Goal: Navigation & Orientation: Find specific page/section

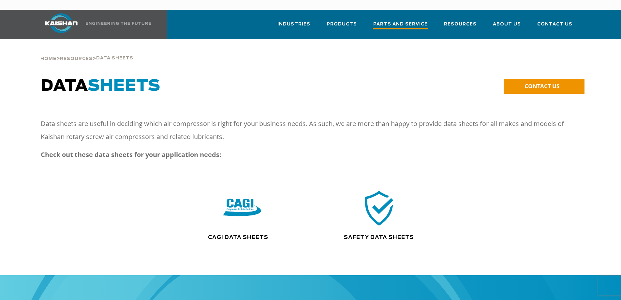
click at [399, 21] on span "Parts and Service" at bounding box center [400, 25] width 54 height 9
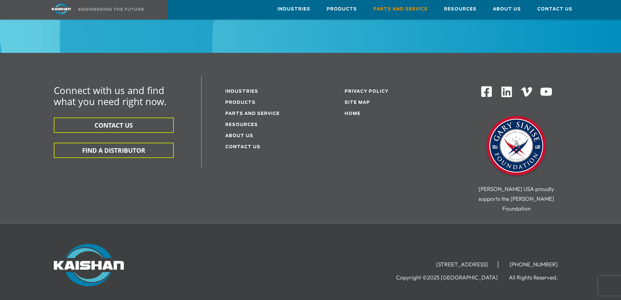
scroll to position [880, 0]
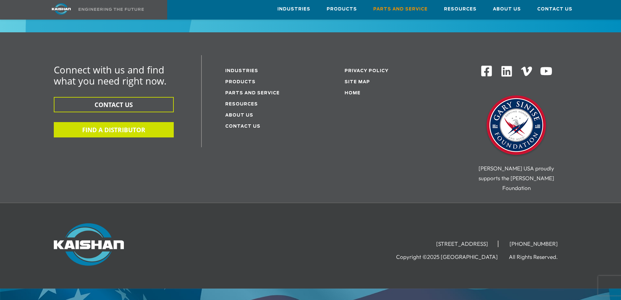
click at [125, 122] on button "FIND A DISTRIBUTOR" at bounding box center [114, 129] width 120 height 15
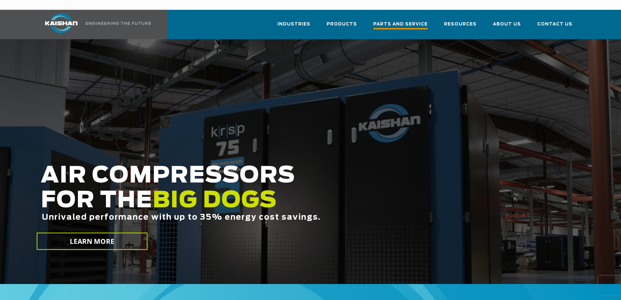
click at [399, 21] on span "Parts and Service" at bounding box center [400, 25] width 54 height 9
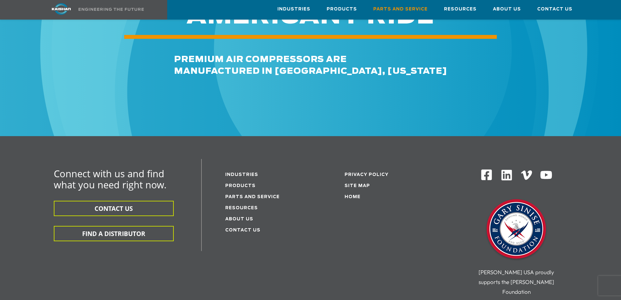
scroll to position [783, 0]
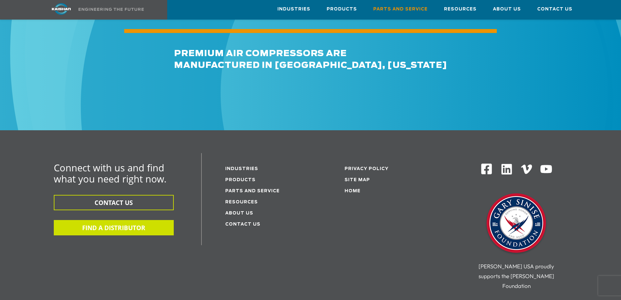
click at [123, 220] on button "FIND A DISTRIBUTOR" at bounding box center [114, 227] width 120 height 15
